Goal: Task Accomplishment & Management: Use online tool/utility

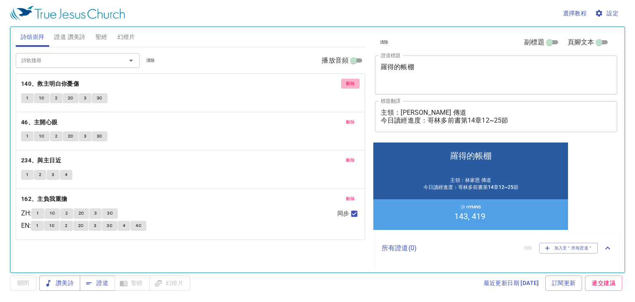
click at [343, 86] on button "刪除" at bounding box center [350, 84] width 19 height 10
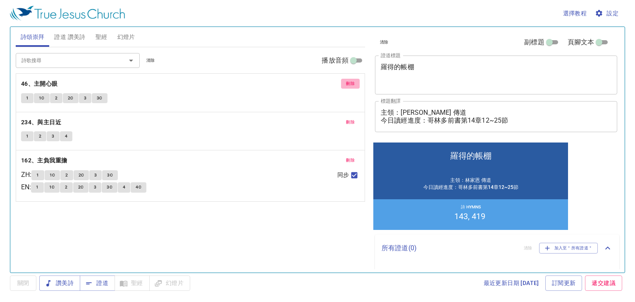
click at [346, 84] on span "刪除" at bounding box center [350, 83] width 9 height 7
click at [346, 118] on span "刪除" at bounding box center [350, 121] width 9 height 7
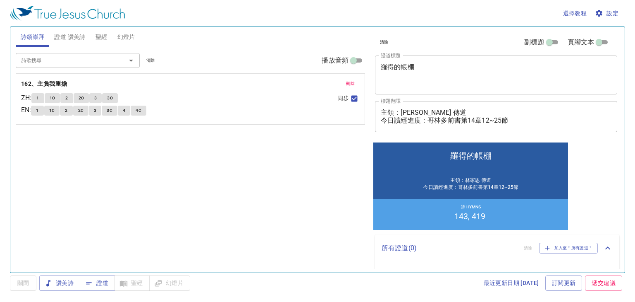
click at [346, 84] on span "刪除" at bounding box center [350, 83] width 9 height 7
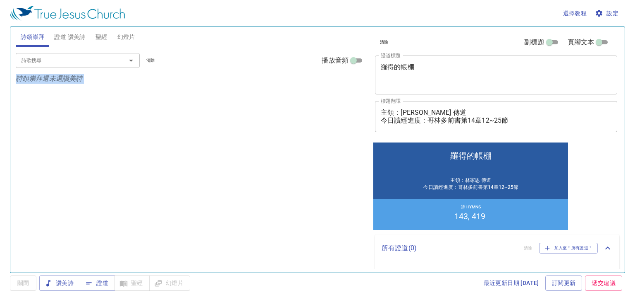
click at [346, 84] on div "詩歌搜尋 詩歌搜尋 清除 播放音頻 詩頌崇拜還未選讚美詩" at bounding box center [191, 156] width 350 height 218
click at [410, 74] on textarea "羅得的帳棚" at bounding box center [496, 75] width 231 height 24
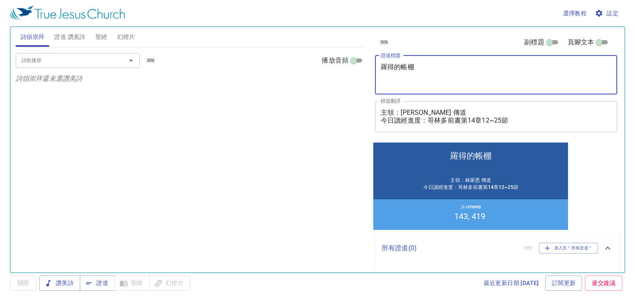
click at [410, 74] on textarea "羅得的帳棚" at bounding box center [496, 75] width 231 height 24
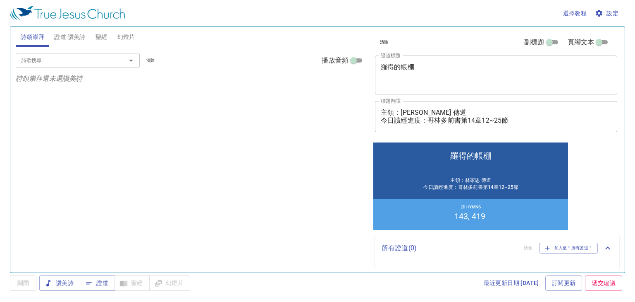
click at [414, 59] on div "羅得的帳棚 x 證道標題" at bounding box center [496, 74] width 242 height 39
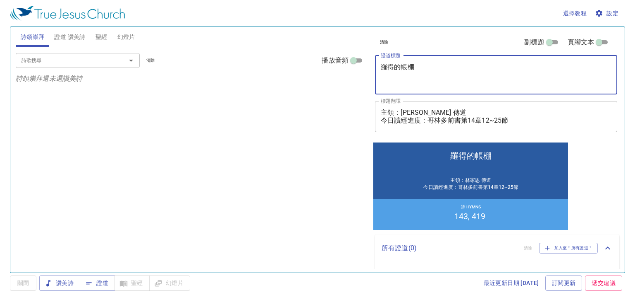
click at [415, 71] on textarea "羅得的帳棚" at bounding box center [496, 75] width 231 height 24
drag, startPoint x: 417, startPoint y: 69, endPoint x: 363, endPoint y: 69, distance: 53.8
click at [363, 69] on div "詩頌崇拜 證道 讚美詩 聖經 幻燈片 詩歌搜尋 詩歌搜尋 清除 播放音頻 詩頌崇拜還未選讚美詩 詩歌搜尋 詩歌搜尋 清除 播放音頻 刪除 143、我要投靠主 …" at bounding box center [317, 146] width 611 height 245
type textarea "ㄗ"
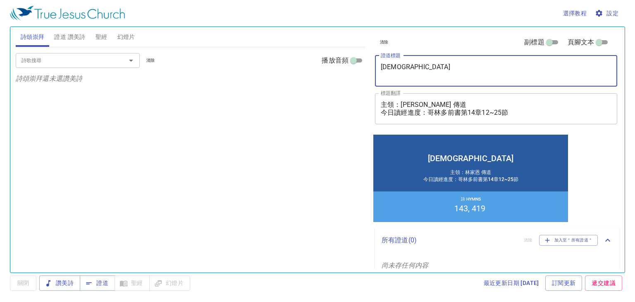
click at [459, 88] on div "清除 副標題 頁腳文本 證道標題 敬老會 x 證道標題 標題翻譯 主領：林家恩 傳道 今日讀經進度：哥林多前書第14章12~25節 x 標題翻譯 副標題 x …" at bounding box center [496, 80] width 248 height 106
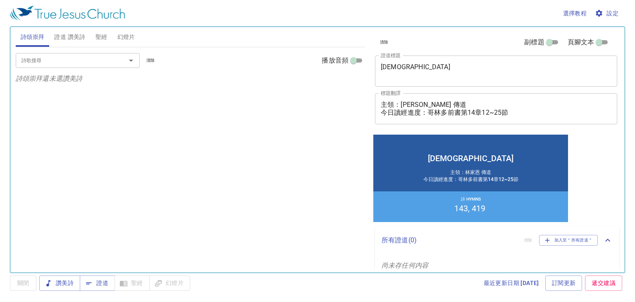
click at [455, 117] on div "主領：林家恩 傳道 今日讀經進度：哥林多前書第14章12~25節 x 標題翻譯" at bounding box center [496, 108] width 242 height 31
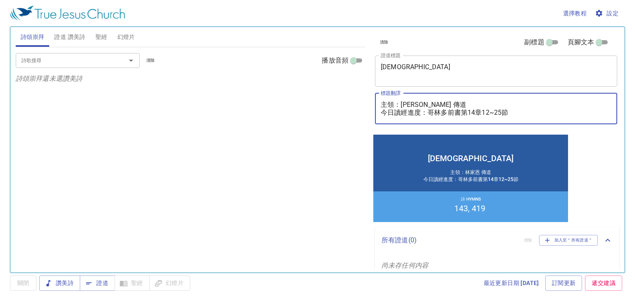
click at [455, 110] on textarea "主領：林家恩 傳道 今日讀經進度：哥林多前書第14章12~25節" at bounding box center [496, 109] width 231 height 16
click at [414, 109] on textarea "主領：林家恩 傳道 今日讀經進度：哥林多前書第14章12~25節" at bounding box center [496, 109] width 231 height 16
drag, startPoint x: 445, startPoint y: 111, endPoint x: 436, endPoint y: 74, distance: 37.9
click at [445, 110] on textarea "主領：林家恩 傳道 今日讀經進度：哥林多前書第14章12~25節" at bounding box center [496, 109] width 231 height 16
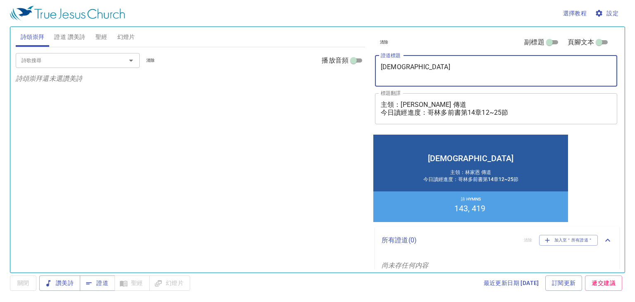
click at [436, 74] on textarea "[DEMOGRAPHIC_DATA]" at bounding box center [496, 71] width 231 height 16
click at [397, 78] on textarea "[DEMOGRAPHIC_DATA]" at bounding box center [496, 71] width 231 height 16
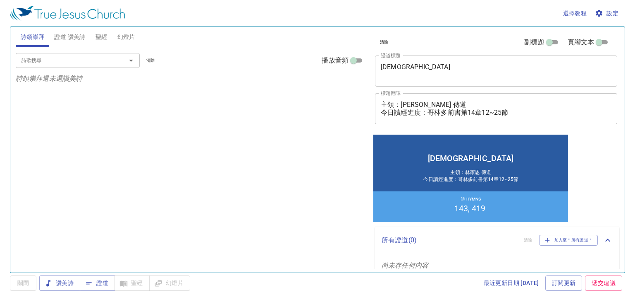
click at [396, 81] on div "敬老會 x 證道標題" at bounding box center [496, 70] width 242 height 31
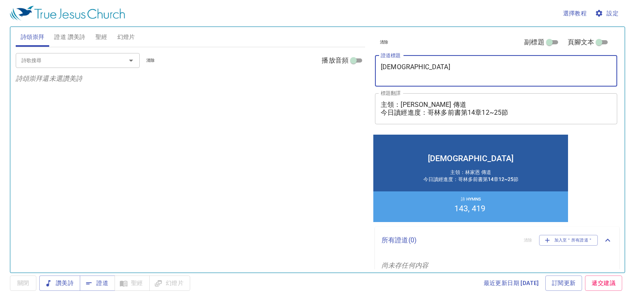
click at [403, 79] on div "敬老會 x 證道標題" at bounding box center [496, 70] width 242 height 31
click at [424, 67] on textarea "[DEMOGRAPHIC_DATA]" at bounding box center [496, 71] width 231 height 16
type textarea "[DEMOGRAPHIC_DATA]"
drag, startPoint x: 318, startPoint y: 112, endPoint x: 304, endPoint y: 141, distance: 31.8
click at [316, 119] on div "詩歌搜尋 詩歌搜尋 清除 播放音頻 詩頌崇拜還未選讚美詩" at bounding box center [191, 156] width 350 height 218
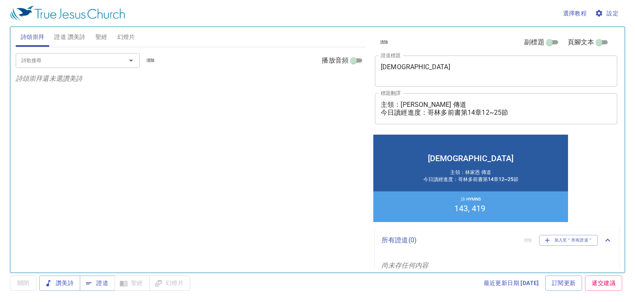
click at [77, 38] on span "證道 讚美詩" at bounding box center [69, 37] width 31 height 10
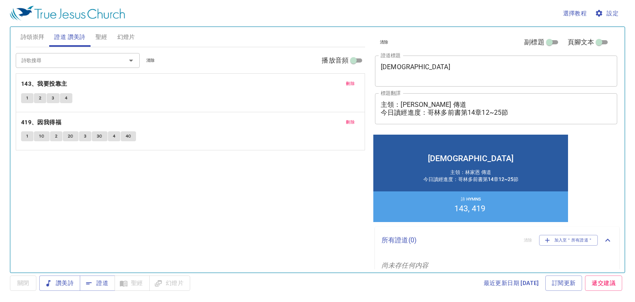
scroll to position [11, 0]
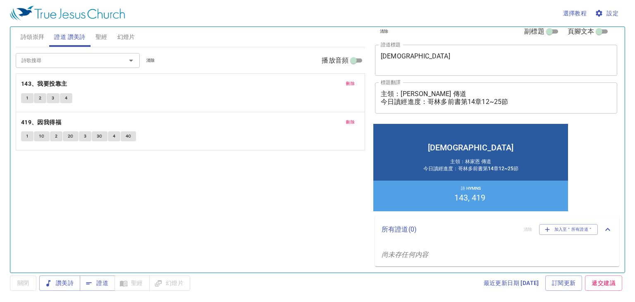
click at [356, 83] on button "刪除" at bounding box center [350, 84] width 19 height 10
click at [356, 117] on button "刪除" at bounding box center [350, 122] width 19 height 10
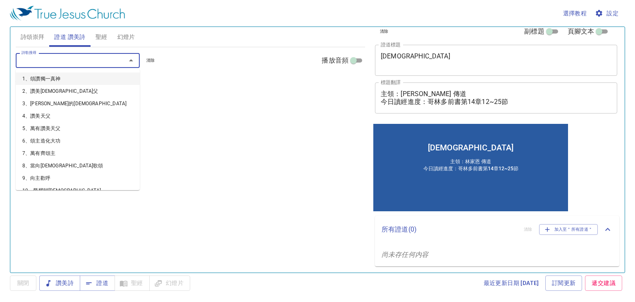
click at [66, 63] on input "詩歌搜尋" at bounding box center [65, 60] width 95 height 10
type input "339"
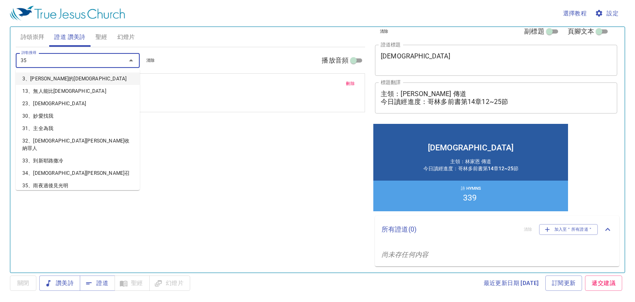
type input "351"
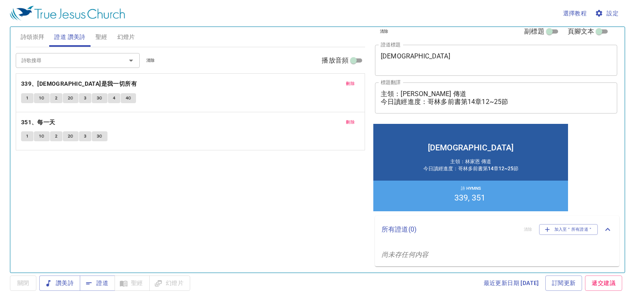
drag, startPoint x: 101, startPoint y: 281, endPoint x: 119, endPoint y: 192, distance: 91.5
click at [119, 193] on div "選擇教程 設定 詩頌崇拜 證道 讚美詩 聖經 幻燈片 詩歌搜尋 詩歌搜尋 清除 播放音頻 詩頌崇拜還未選讚美詩 詩歌搜尋 詩歌搜尋 清除 播放音頻 刪除 33…" at bounding box center [317, 151] width 635 height 302
drag, startPoint x: 119, startPoint y: 180, endPoint x: 113, endPoint y: 139, distance: 41.8
click at [118, 166] on div "詩歌搜尋 詩歌搜尋 清除 播放音頻 刪除 339、耶穌是我一切所有 1 1C 2 2C 3 3C 4 4C 刪除 351、每一天 1 1C 2 2C 3 3C" at bounding box center [191, 156] width 350 height 218
click at [97, 37] on span "聖經" at bounding box center [102, 37] width 12 height 10
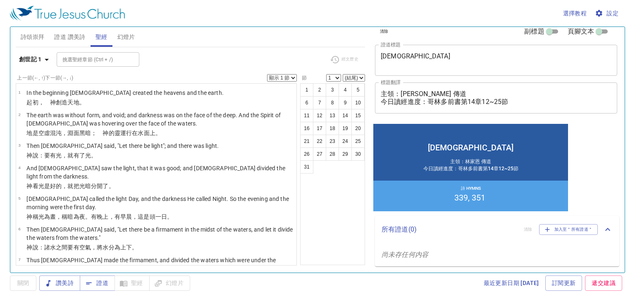
click at [81, 39] on span "證道 讚美詩" at bounding box center [69, 37] width 31 height 10
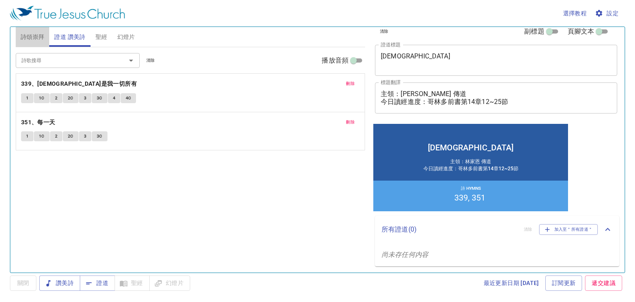
click at [17, 38] on button "詩頌崇拜" at bounding box center [33, 37] width 34 height 20
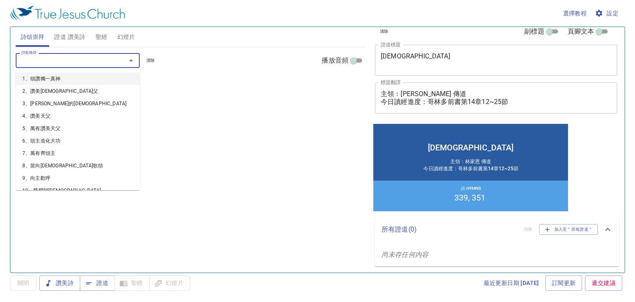
click at [77, 57] on input "詩歌搜尋" at bounding box center [65, 60] width 95 height 10
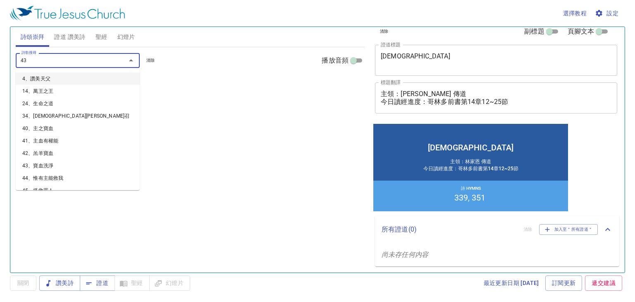
type input "436"
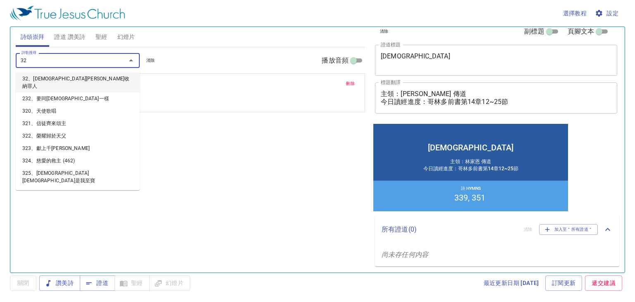
type input "323"
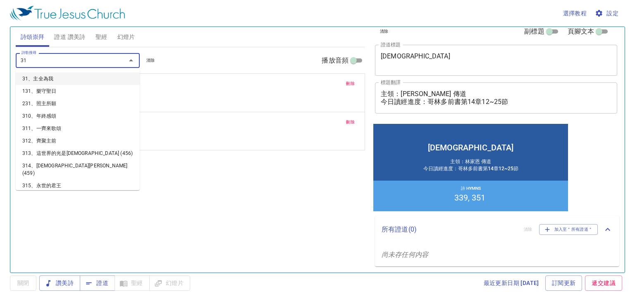
type input "312"
type input "152"
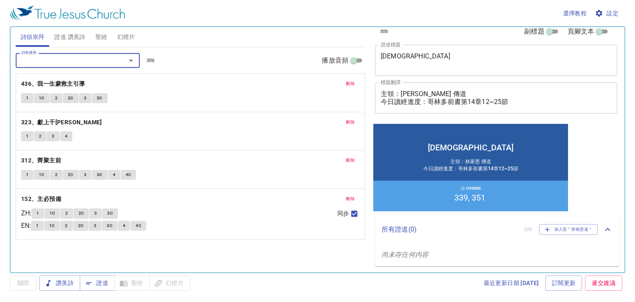
click at [218, 75] on div "刪除 436、我一生蒙救主引導 1 1C 2 2C 3 3C" at bounding box center [190, 93] width 349 height 38
click at [190, 205] on div "刪除 152、主必預備 ZH : 1 1C 2 2C 3 3C EN : 1 1C 2 2C 3 3C 4 4C 同步" at bounding box center [190, 214] width 349 height 50
click at [69, 276] on button "讚美詩" at bounding box center [59, 282] width 41 height 15
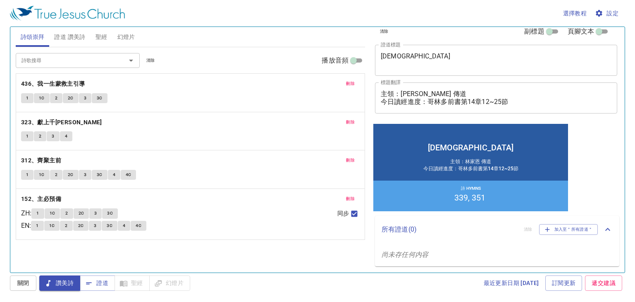
click at [188, 127] on div "刪除 323、獻上千萬榮冠 1 2 3 4" at bounding box center [190, 131] width 349 height 38
click at [43, 83] on b "436、我一生蒙救主引導" at bounding box center [53, 84] width 64 height 10
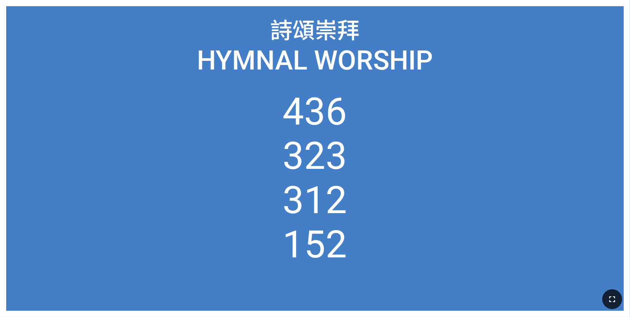
click at [607, 296] on icon "button" at bounding box center [612, 299] width 10 height 10
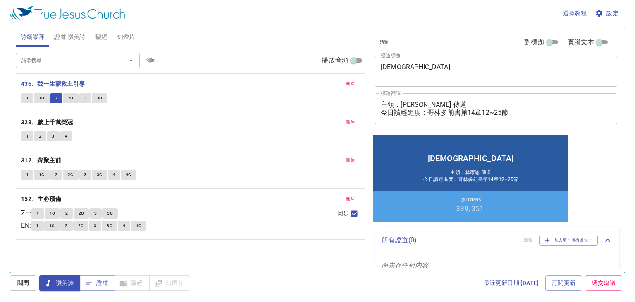
scroll to position [11, 0]
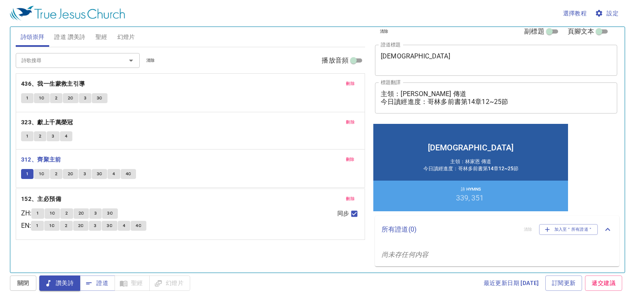
drag, startPoint x: 131, startPoint y: 160, endPoint x: 153, endPoint y: 159, distance: 22.4
click at [152, 160] on div "刪除 436、我一生蒙救主引導 1 1C 2 2C 3 3C 刪除 323、獻上千萬榮冠 1 2 3 4 刪除 312、齊聚主前 1 1C 2 2C 3 3C…" at bounding box center [191, 156] width 350 height 166
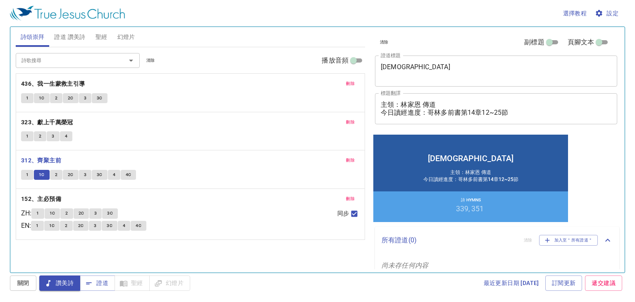
scroll to position [11, 0]
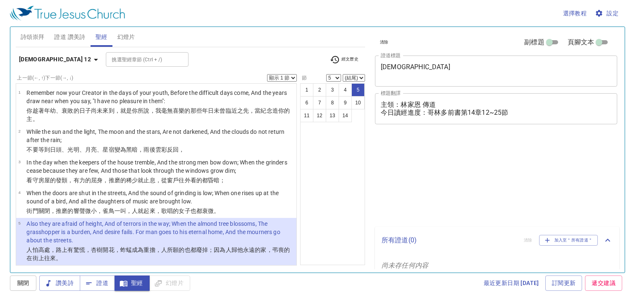
select select "5"
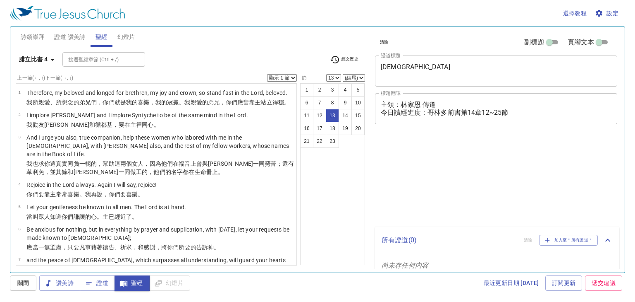
select select "13"
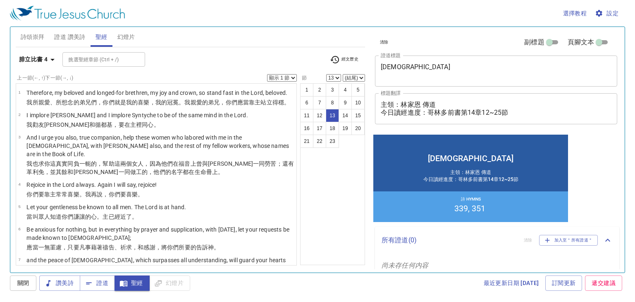
scroll to position [11, 0]
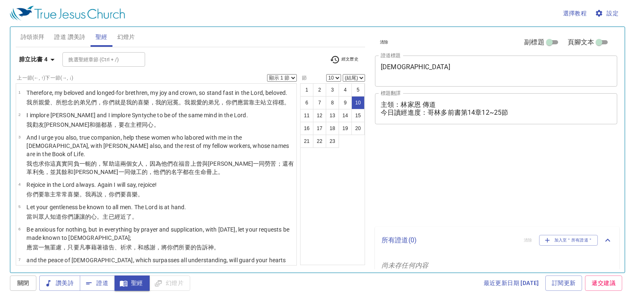
select select "10"
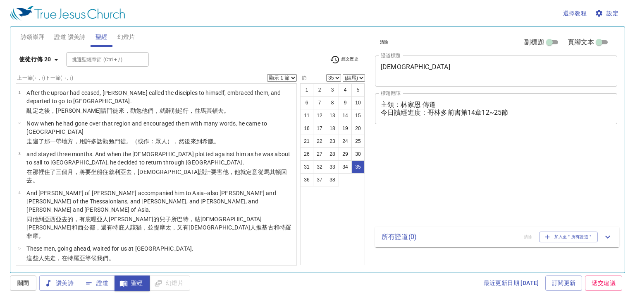
select select "35"
